Goal: Task Accomplishment & Management: Use online tool/utility

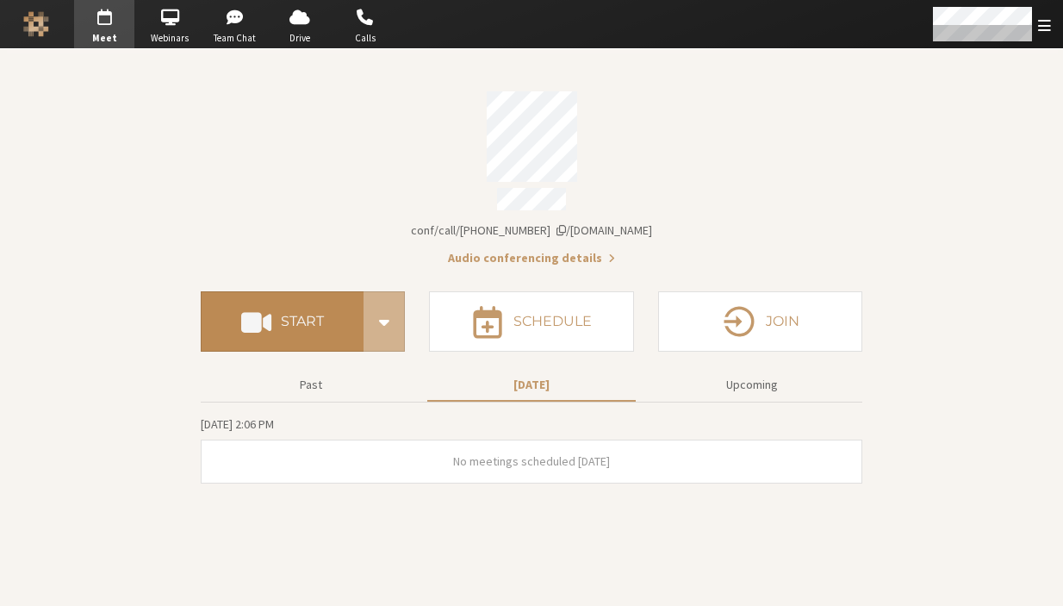
click at [255, 331] on button "Start" at bounding box center [282, 321] width 163 height 60
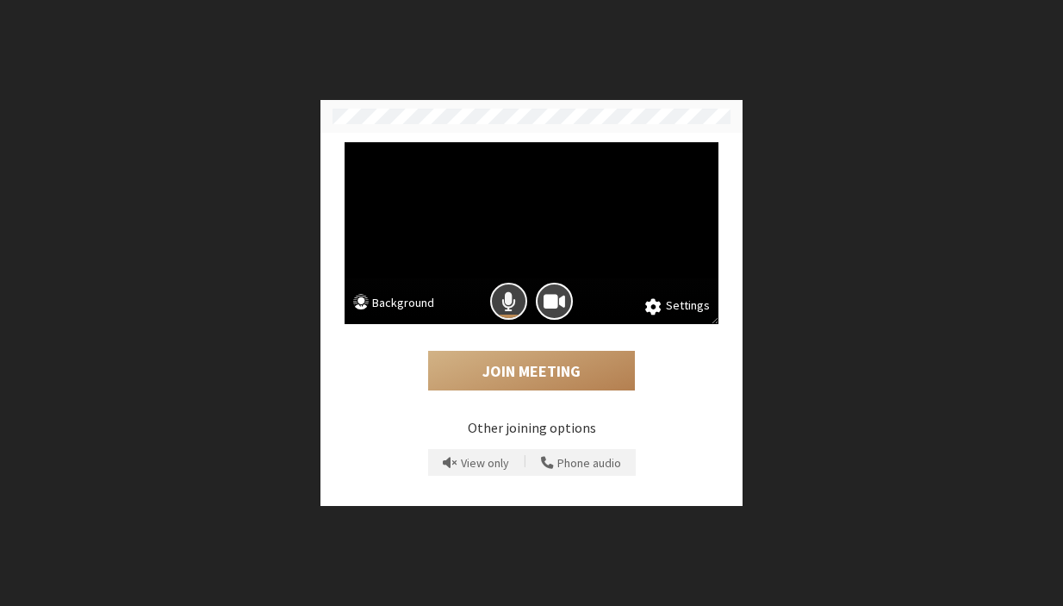
click at [518, 297] on button "Mic is on" at bounding box center [508, 301] width 37 height 37
click at [543, 297] on button "Camera is on" at bounding box center [554, 301] width 37 height 37
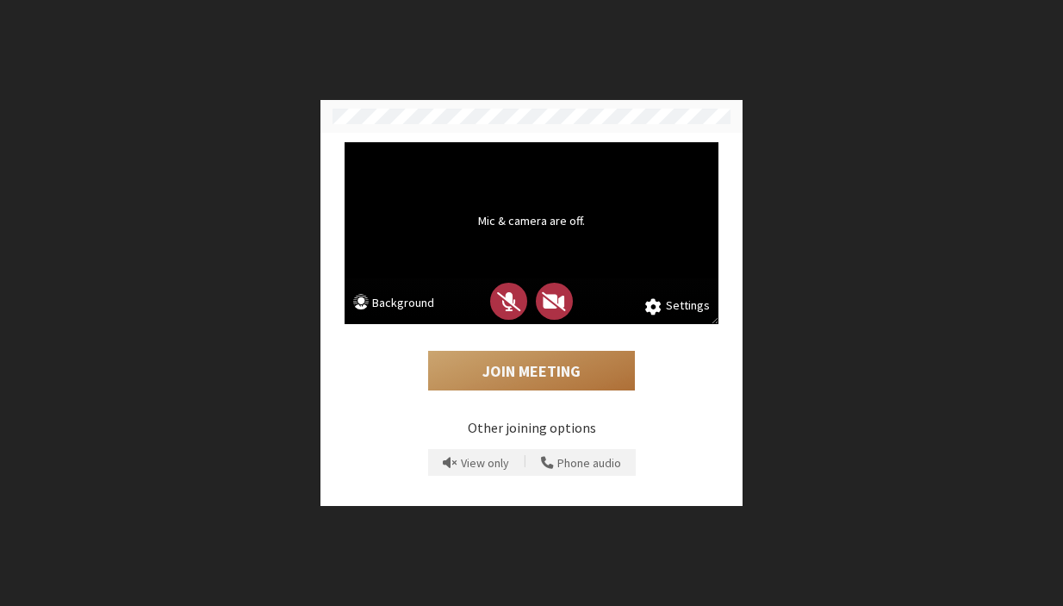
click at [518, 358] on button "Join Meeting" at bounding box center [531, 371] width 207 height 40
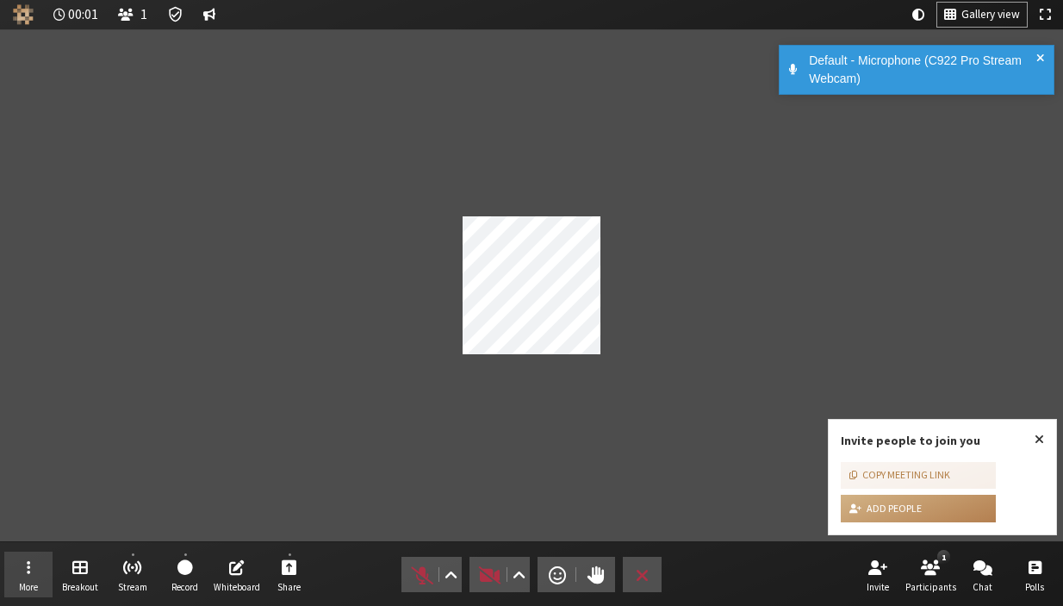
click at [40, 559] on button "More" at bounding box center [28, 574] width 48 height 47
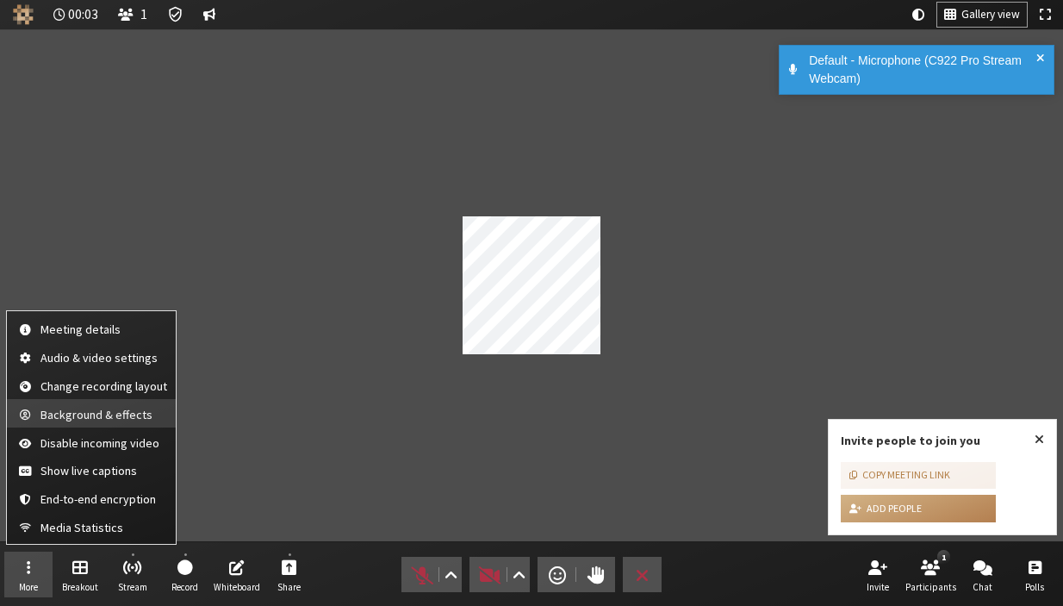
click at [77, 421] on span "Background & effects" at bounding box center [104, 414] width 127 height 13
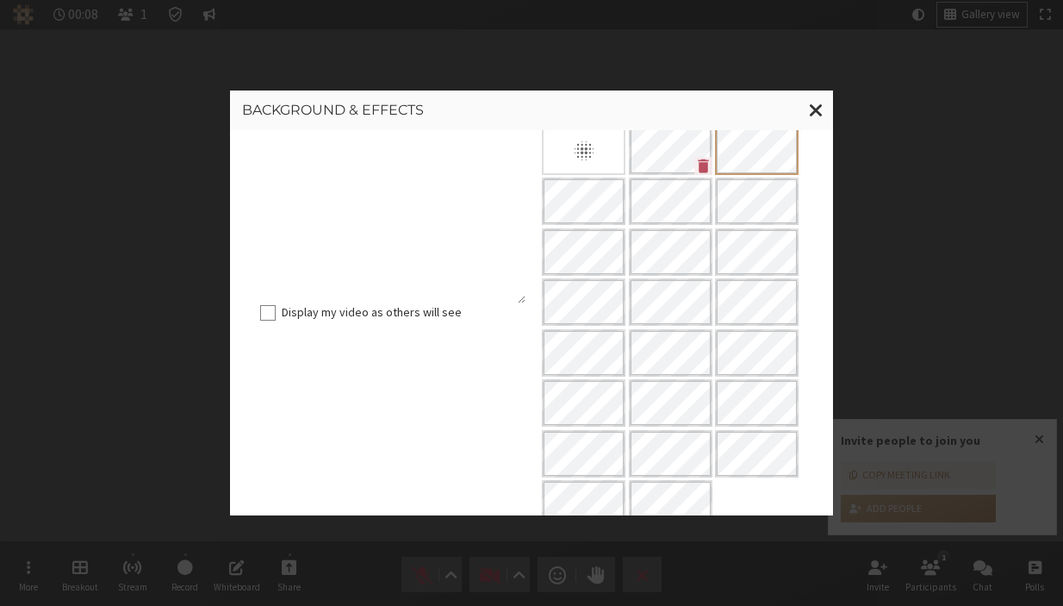
scroll to position [151, 0]
click at [810, 106] on span "Close modal" at bounding box center [816, 110] width 15 height 22
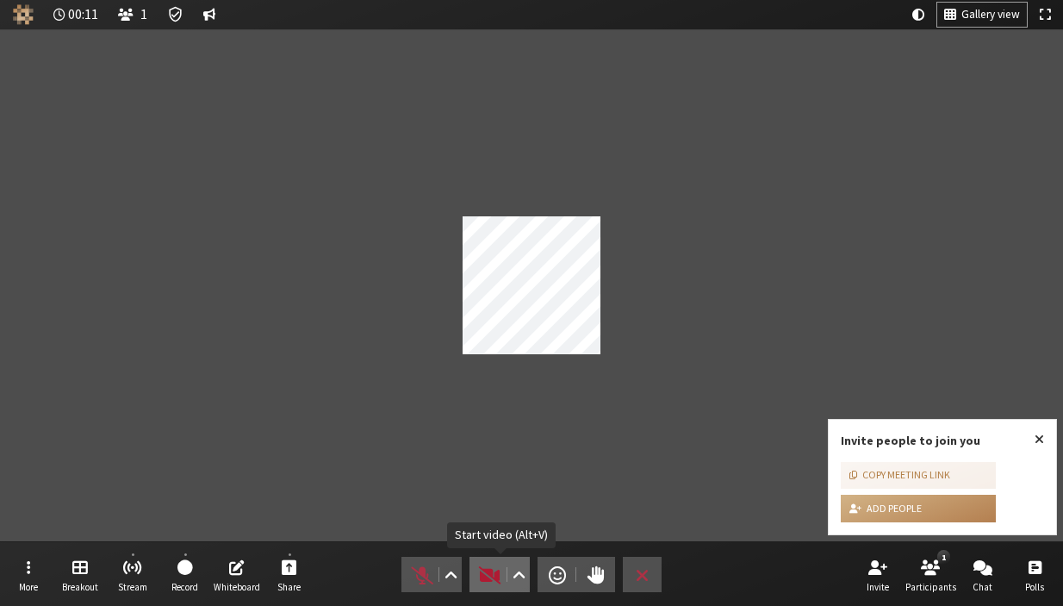
click at [495, 564] on span "Start video (Alt+V)" at bounding box center [490, 575] width 24 height 24
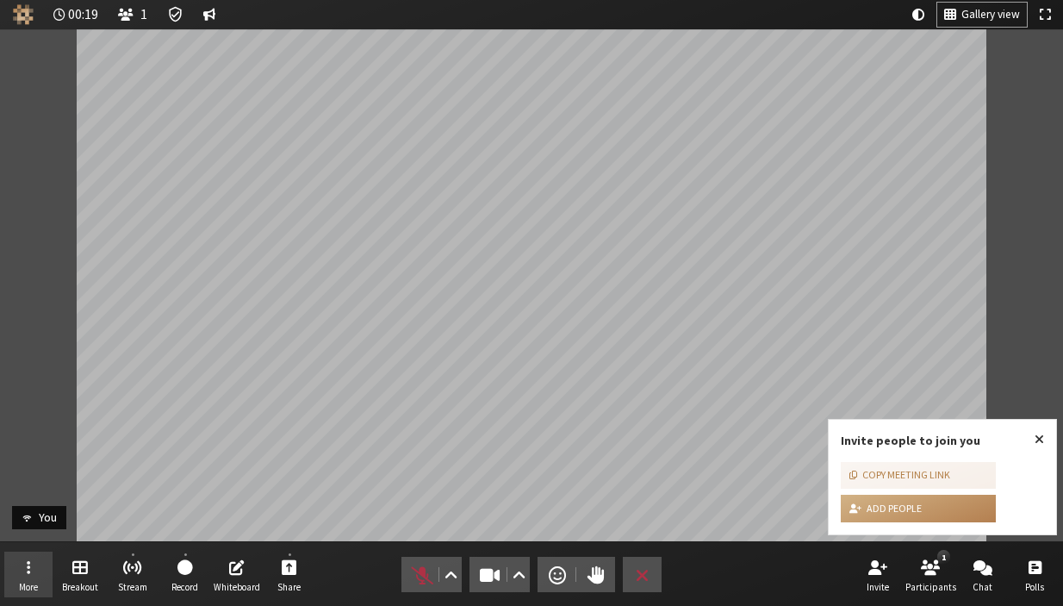
click at [30, 568] on button "More" at bounding box center [28, 574] width 48 height 47
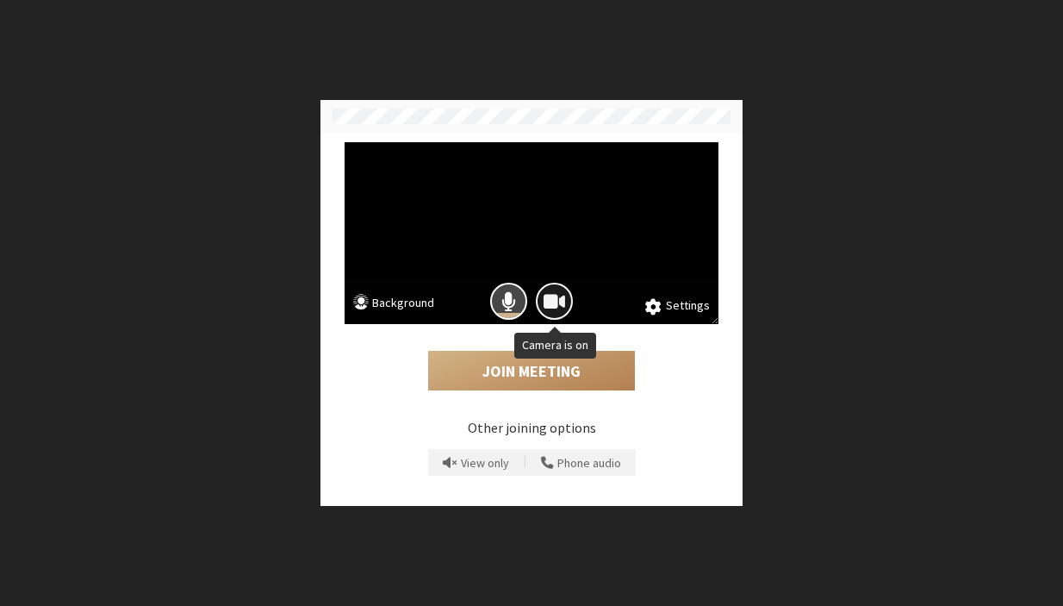
click at [555, 298] on span "Camera is on" at bounding box center [555, 301] width 22 height 23
click at [523, 302] on button "Mic is on" at bounding box center [508, 301] width 37 height 37
click at [548, 302] on span "Camera is off" at bounding box center [554, 301] width 24 height 23
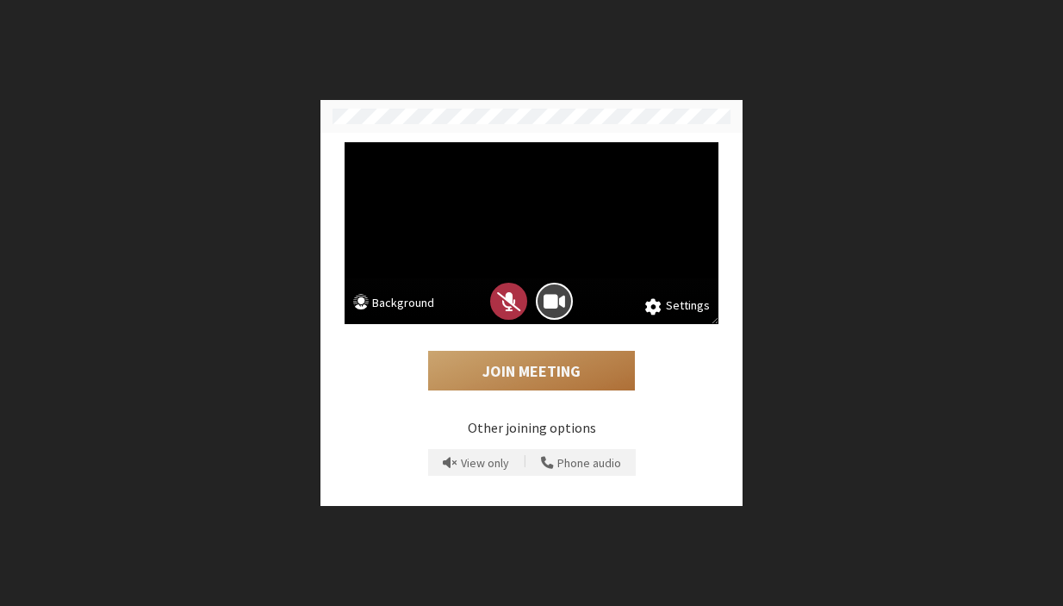
click at [505, 364] on button "Join Meeting" at bounding box center [531, 371] width 207 height 40
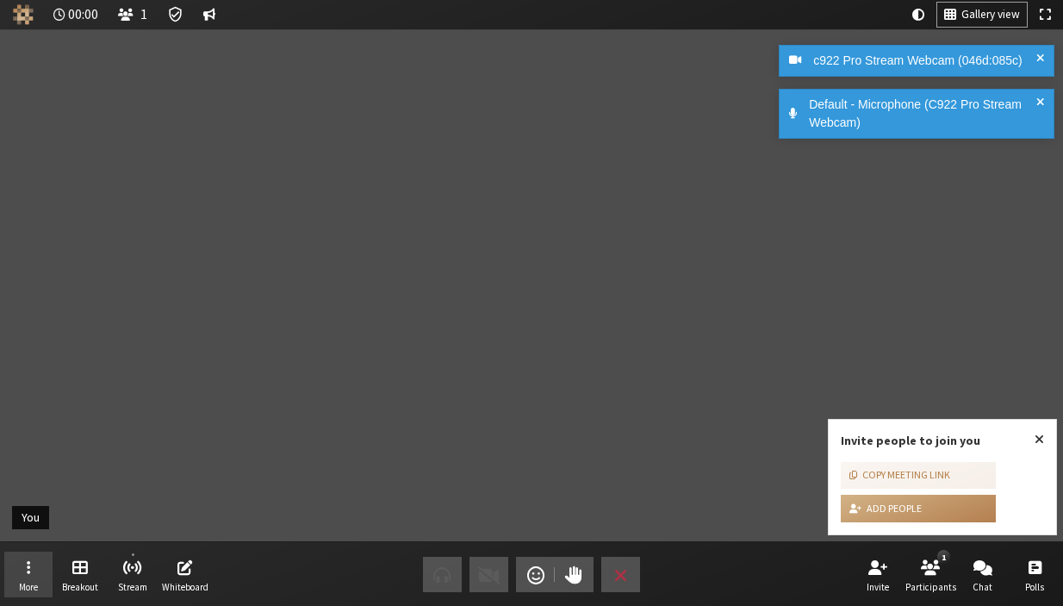
drag, startPoint x: 35, startPoint y: 579, endPoint x: 40, endPoint y: 569, distance: 11.2
click at [35, 576] on button "More" at bounding box center [28, 574] width 48 height 47
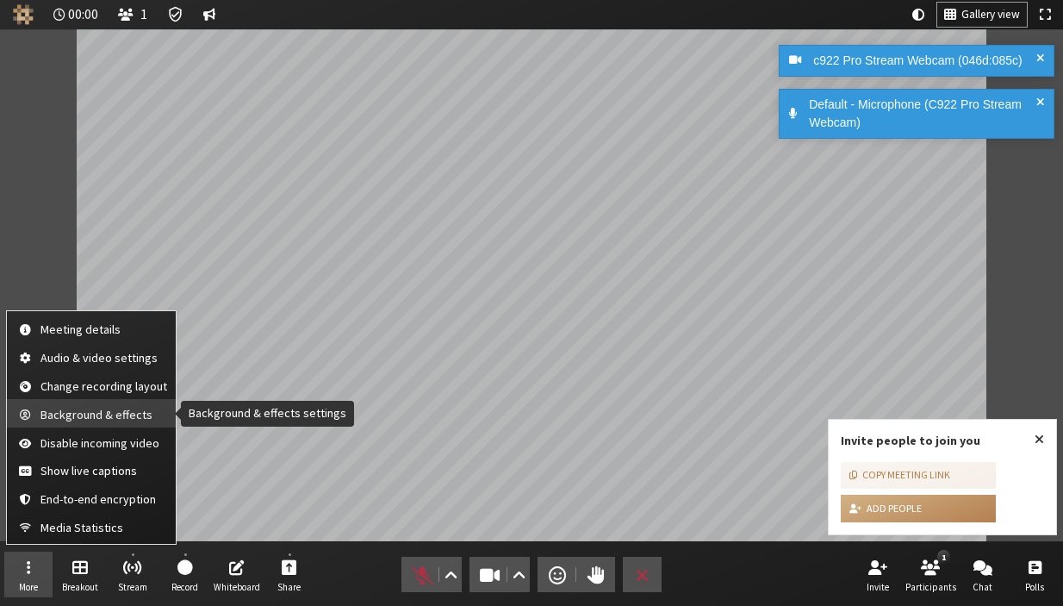
click at [86, 421] on span "Background & effects" at bounding box center [104, 414] width 127 height 13
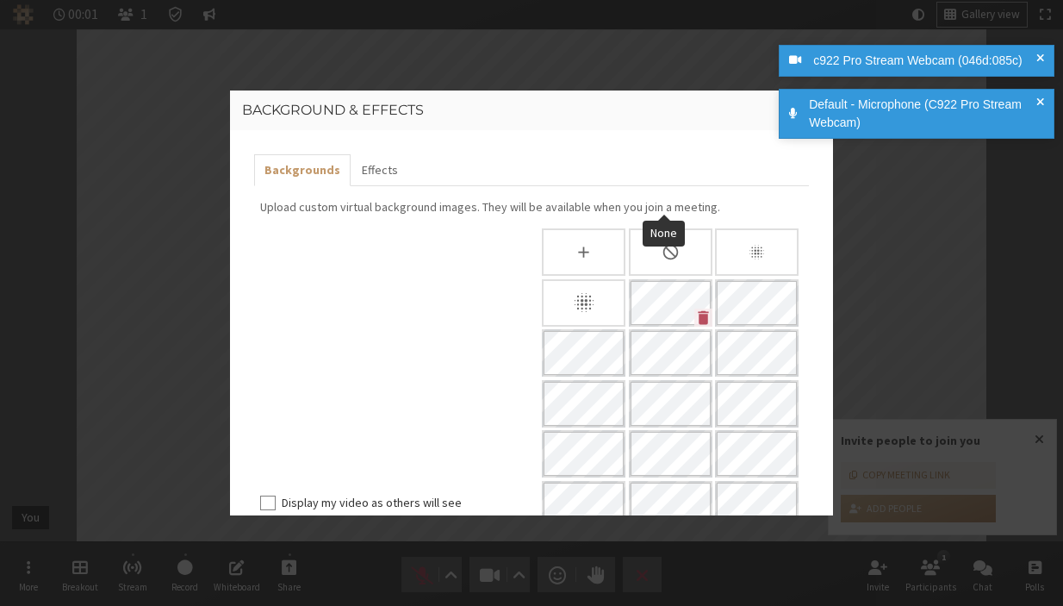
scroll to position [323, 0]
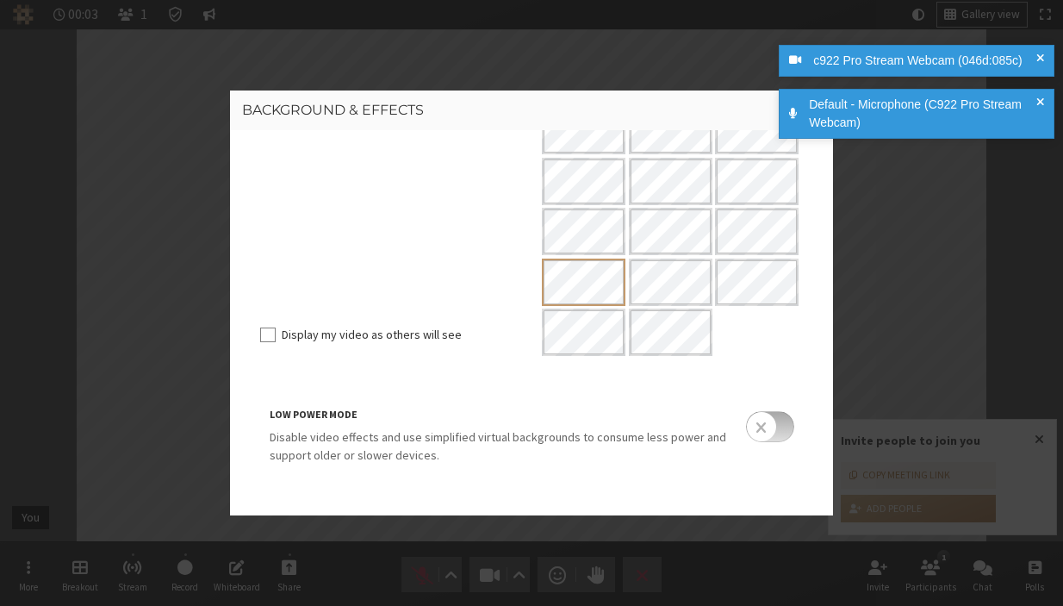
click at [1040, 58] on span at bounding box center [1041, 61] width 8 height 18
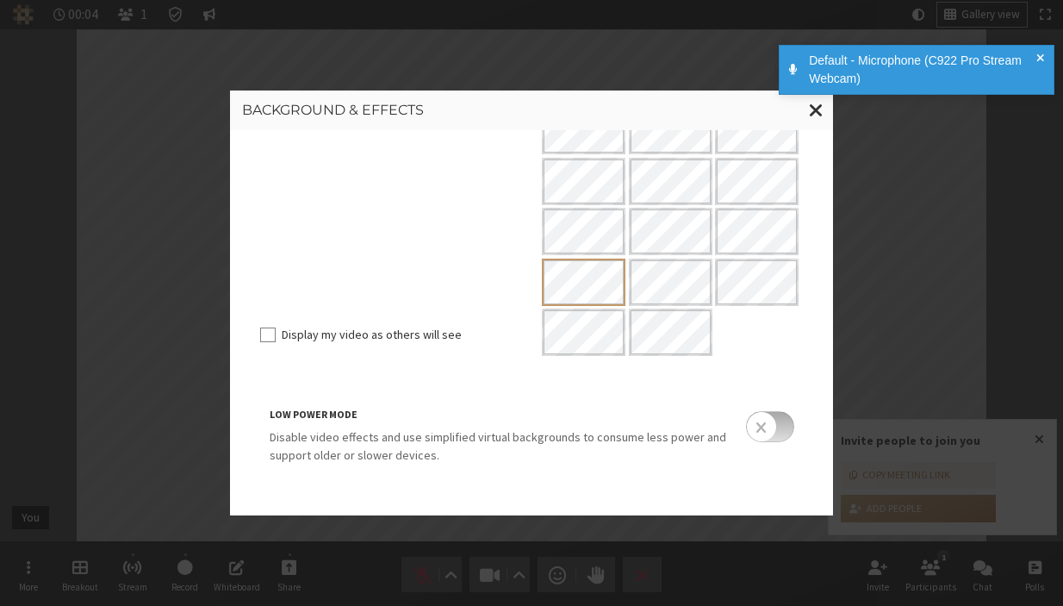
click at [1039, 51] on div "Default - Microphone (C922 Pro Stream Webcam)" at bounding box center [917, 70] width 276 height 50
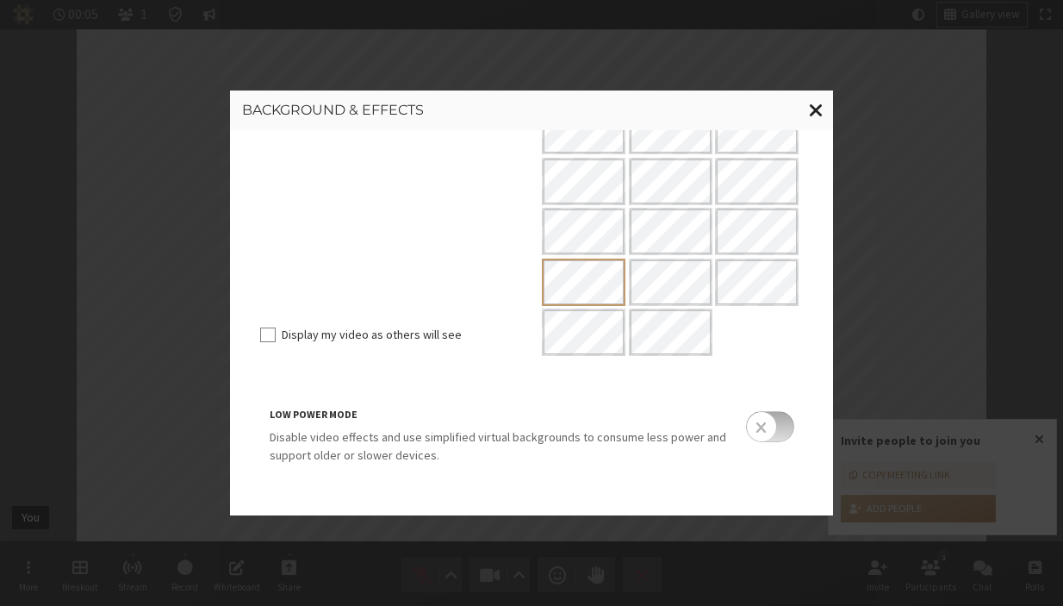
click at [817, 103] on span "Close modal" at bounding box center [816, 110] width 15 height 22
